Goal: Task Accomplishment & Management: Use online tool/utility

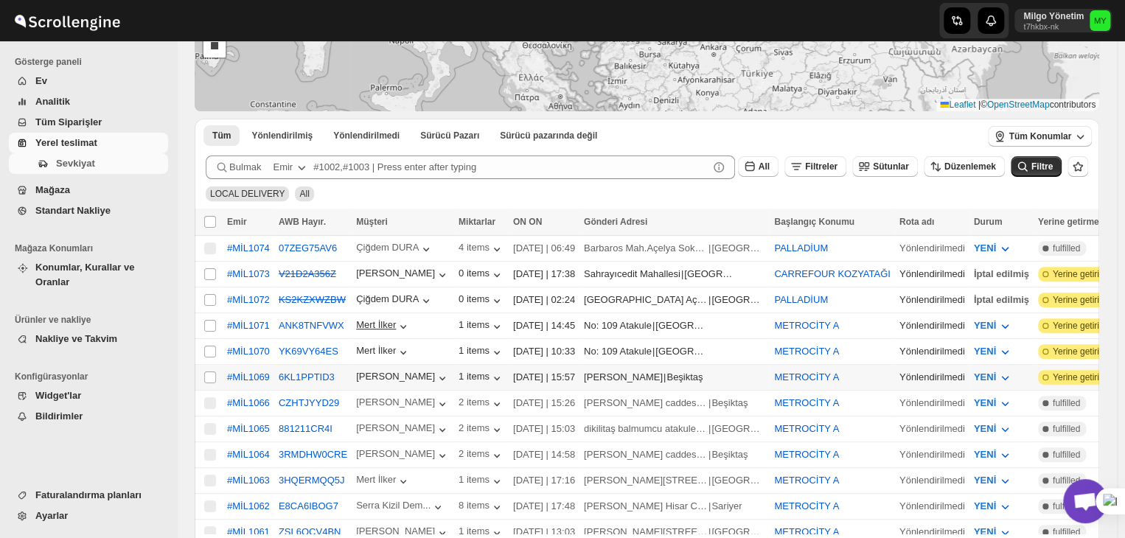
scroll to position [4680, 0]
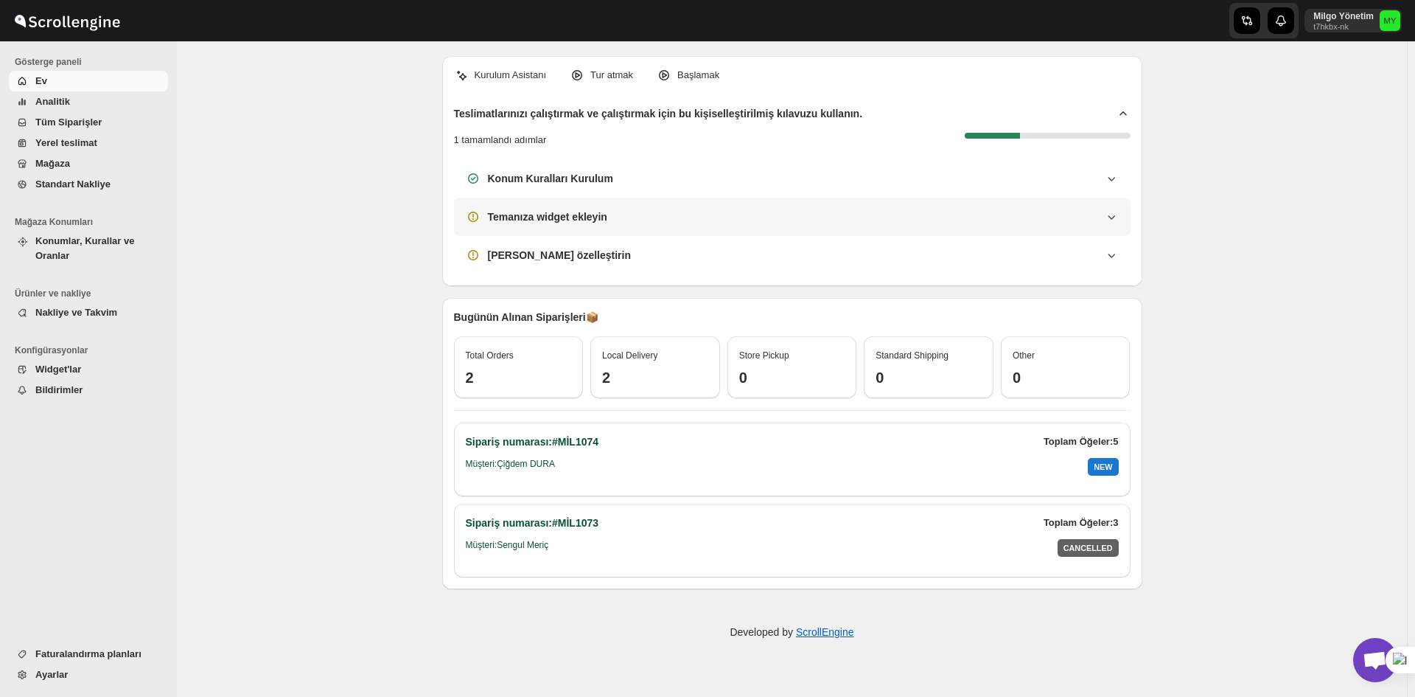
scroll to position [4305, 0]
click at [1363, 654] on span "Açık sohbet" at bounding box center [1375, 661] width 24 height 21
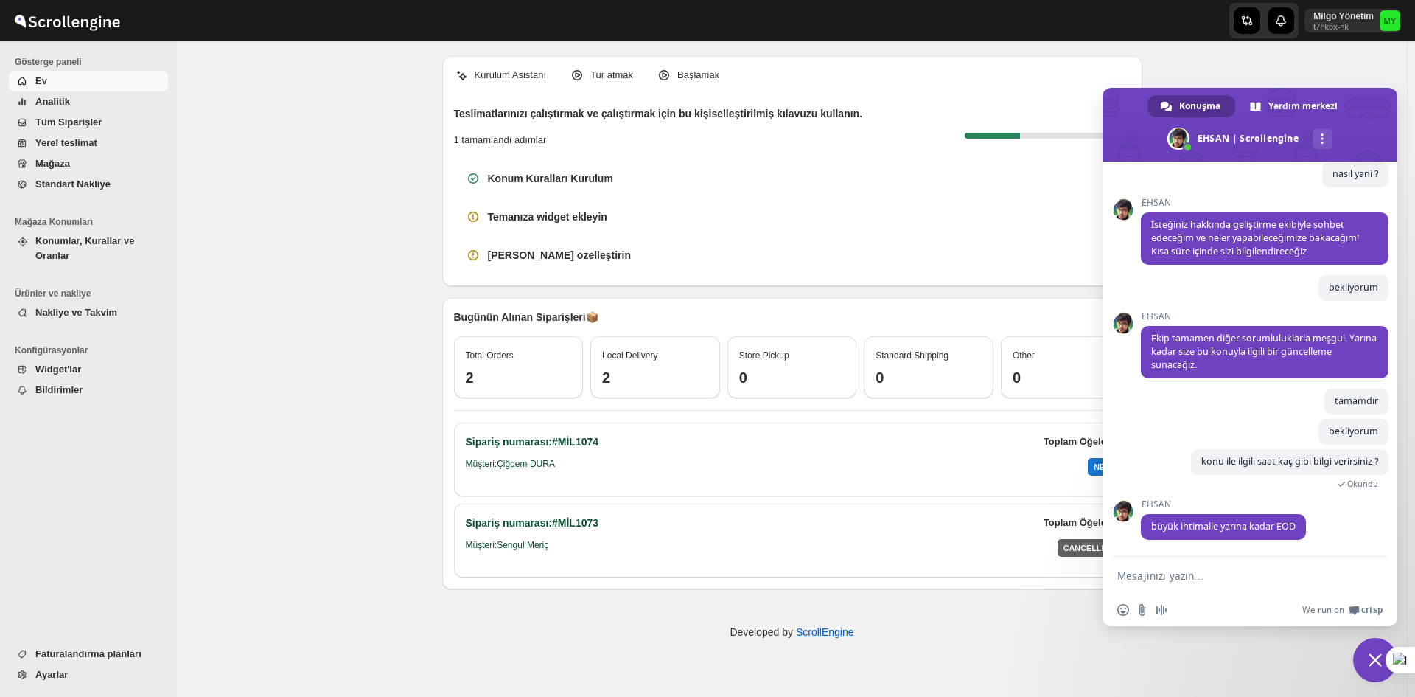
click at [1196, 576] on textarea "Mesajınızı yazın..." at bounding box center [1233, 575] width 233 height 13
type textarea "?"
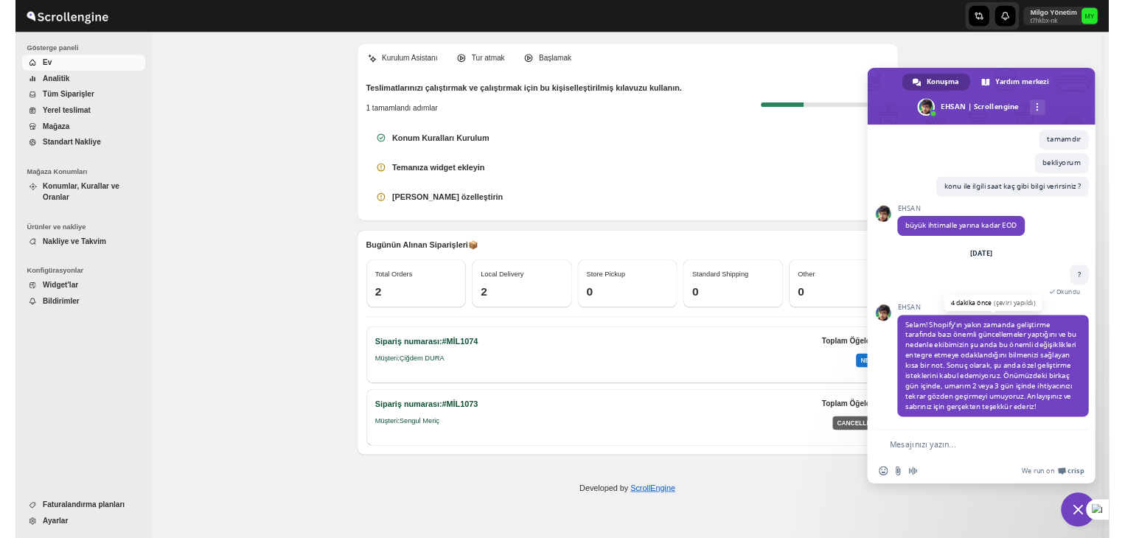
scroll to position [4539, 0]
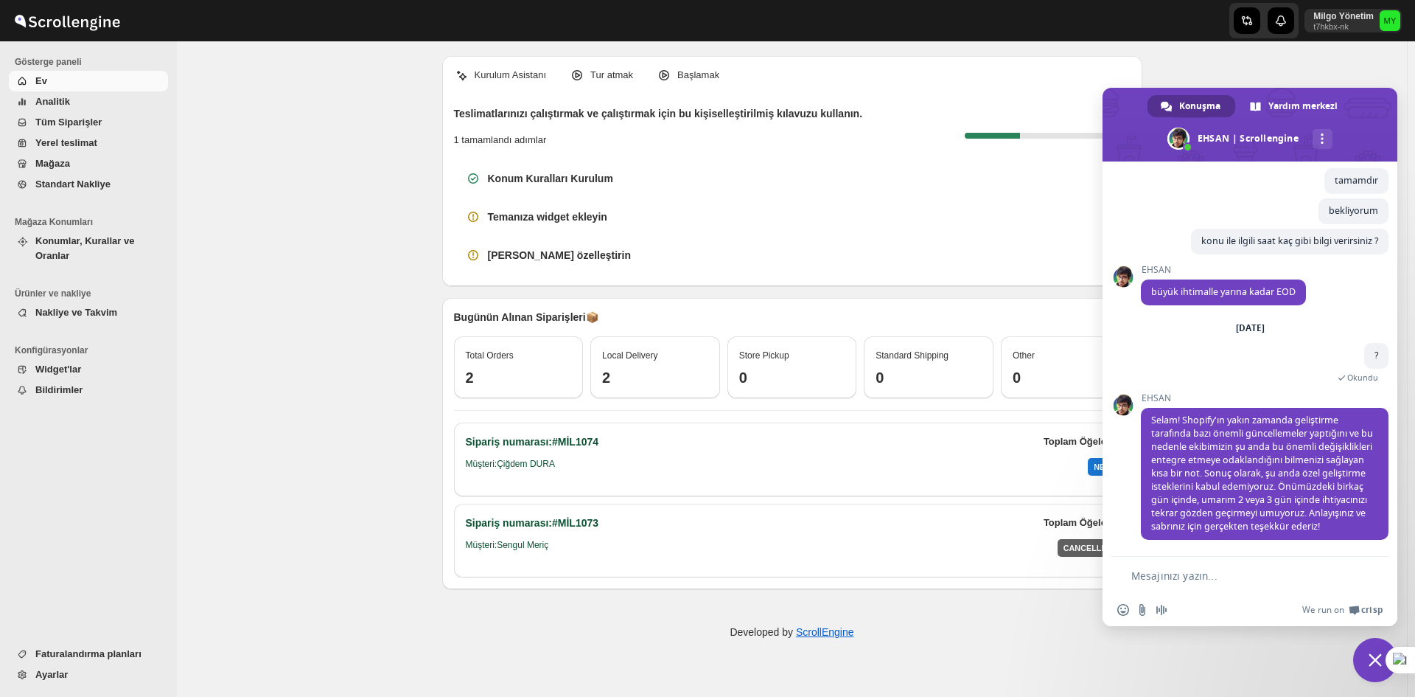
click at [605, 639] on div "Developed by ScrollEngine" at bounding box center [792, 632] width 1230 height 74
click at [1361, 651] on span "Sohbeti kapat" at bounding box center [1375, 660] width 44 height 44
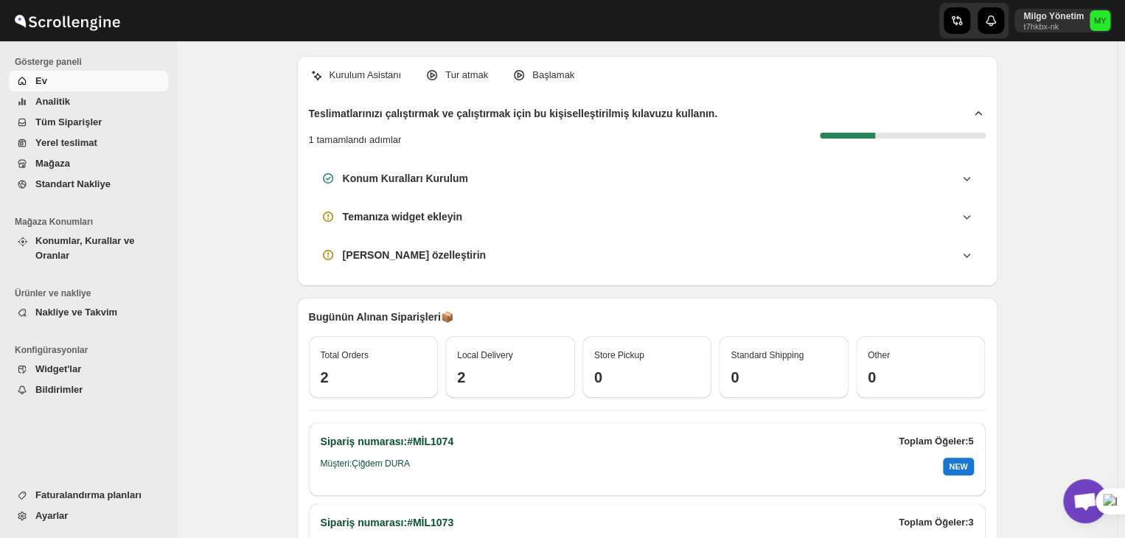
click at [1055, 490] on div "Kurulum Asistanı Tur atmak Başlamak Teslimatlarınızı çalıştırmak ve çalıştırmak…" at bounding box center [647, 354] width 940 height 627
click at [1078, 490] on span "Açık sohbet" at bounding box center [1085, 501] width 44 height 44
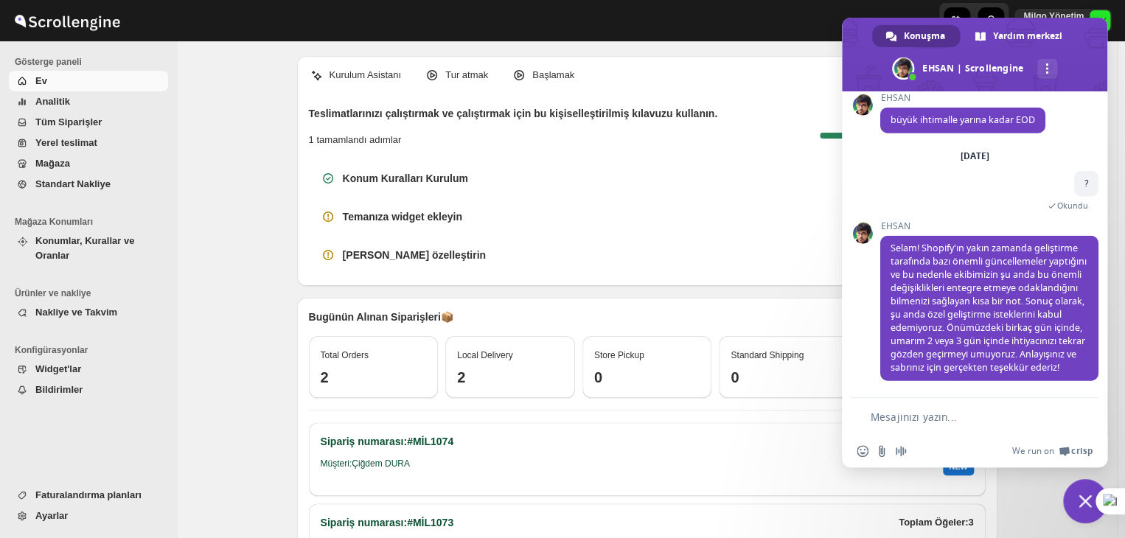
scroll to position [4948, 0]
click at [952, 383] on div "EHSAN Selam! Shopify'ın yakın zamanda geliştirme tarafında bazı önemli güncelle…" at bounding box center [989, 309] width 218 height 176
drag, startPoint x: 940, startPoint y: 370, endPoint x: 1061, endPoint y: 269, distance: 157.5
click at [1061, 161] on div "[DATE]" at bounding box center [975, 156] width 248 height 9
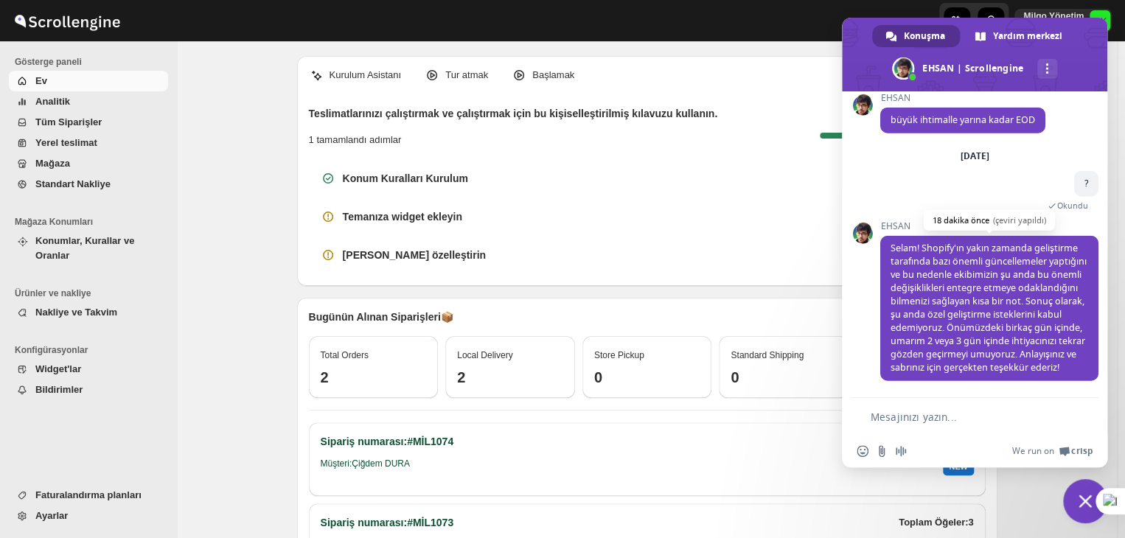
scroll to position [4948, 0]
